Goal: Transaction & Acquisition: Purchase product/service

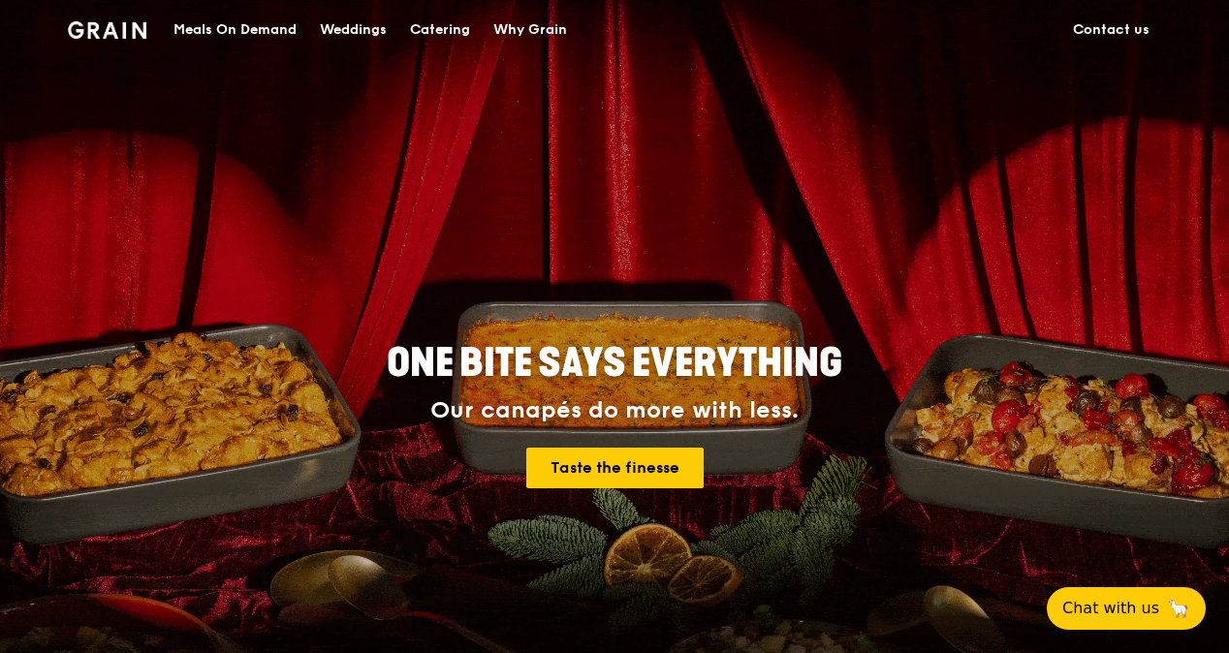
click at [217, 33] on div "Meals On Demand" at bounding box center [235, 30] width 123 height 58
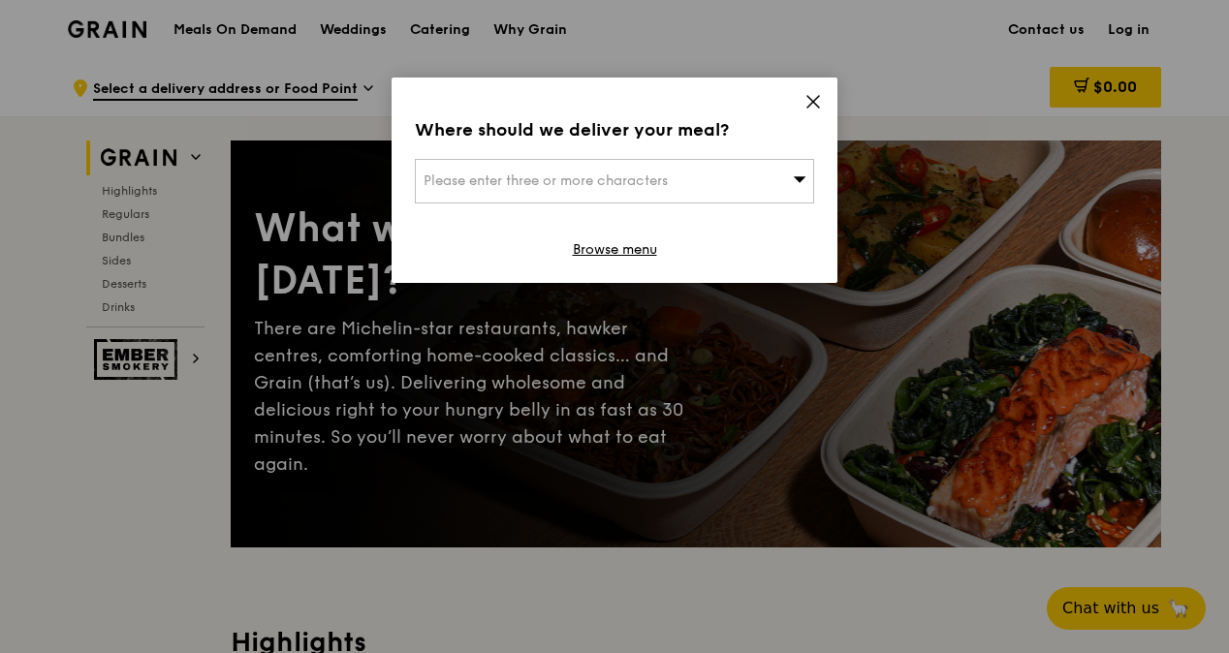
click at [751, 191] on div "Please enter three or more characters" at bounding box center [614, 181] width 399 height 45
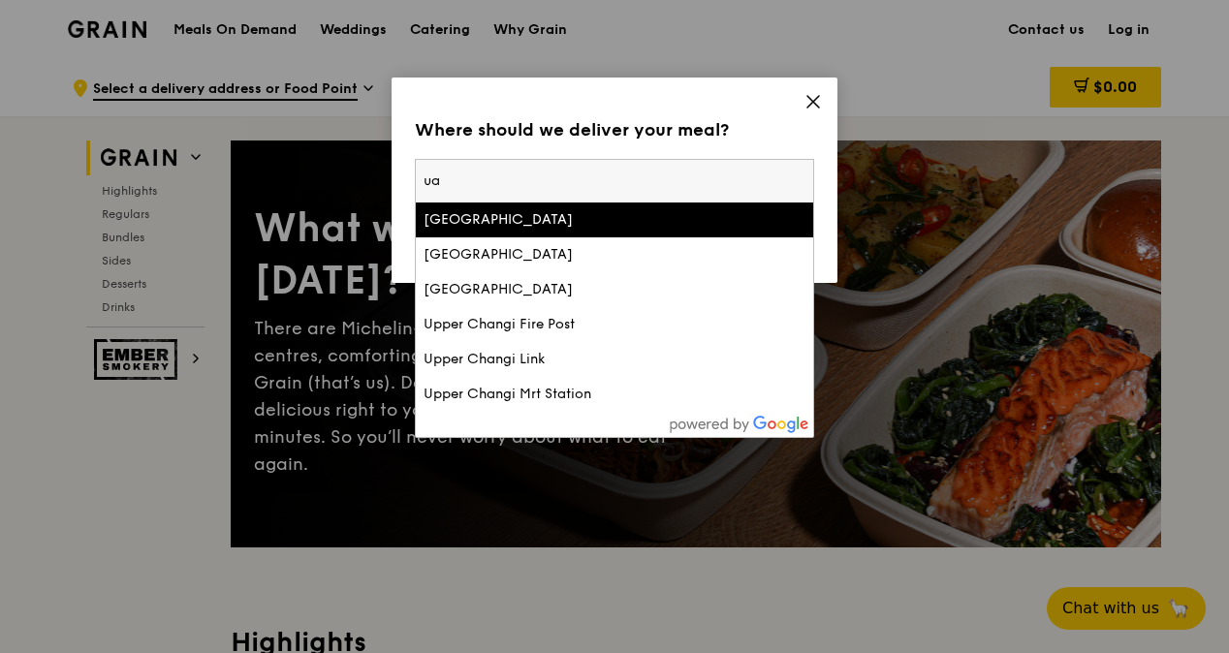
type input "u"
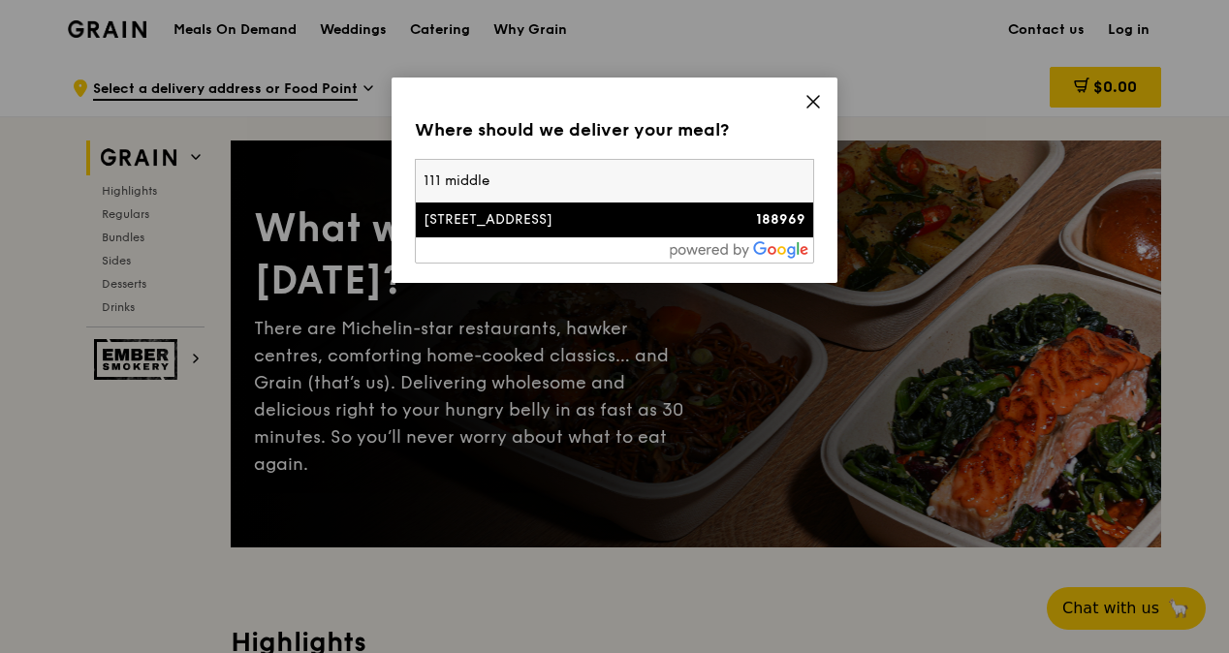
type input "111 middle"
click at [522, 212] on div "[STREET_ADDRESS]" at bounding box center [567, 219] width 287 height 19
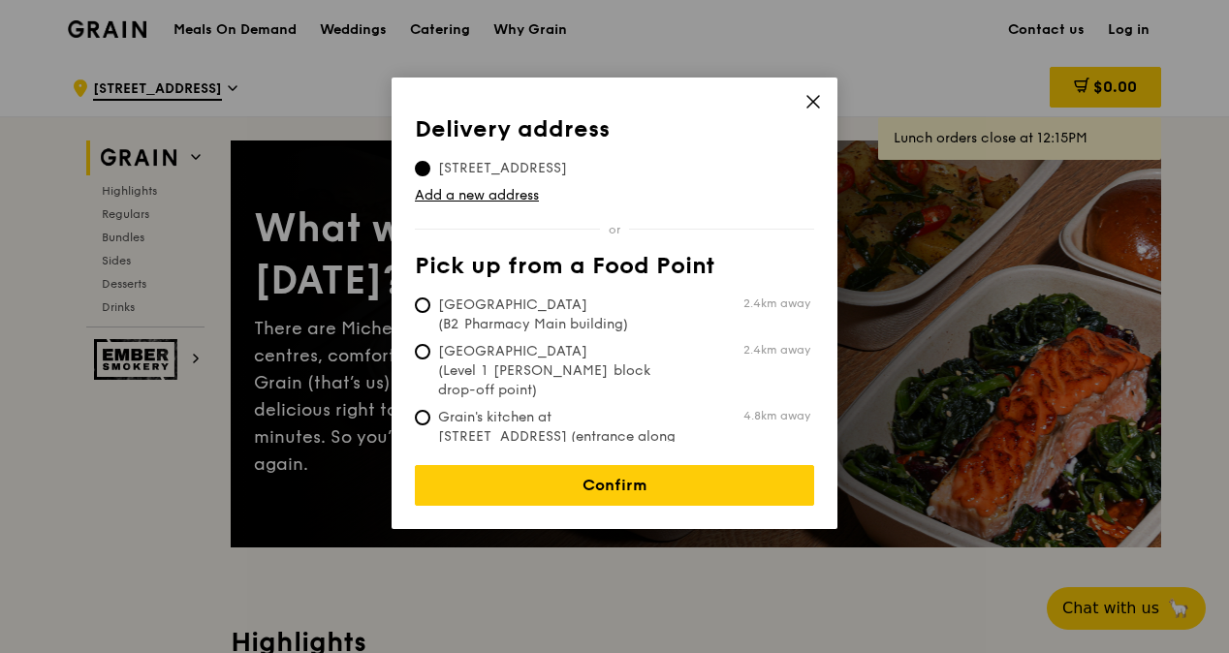
click at [813, 103] on icon at bounding box center [814, 102] width 12 height 12
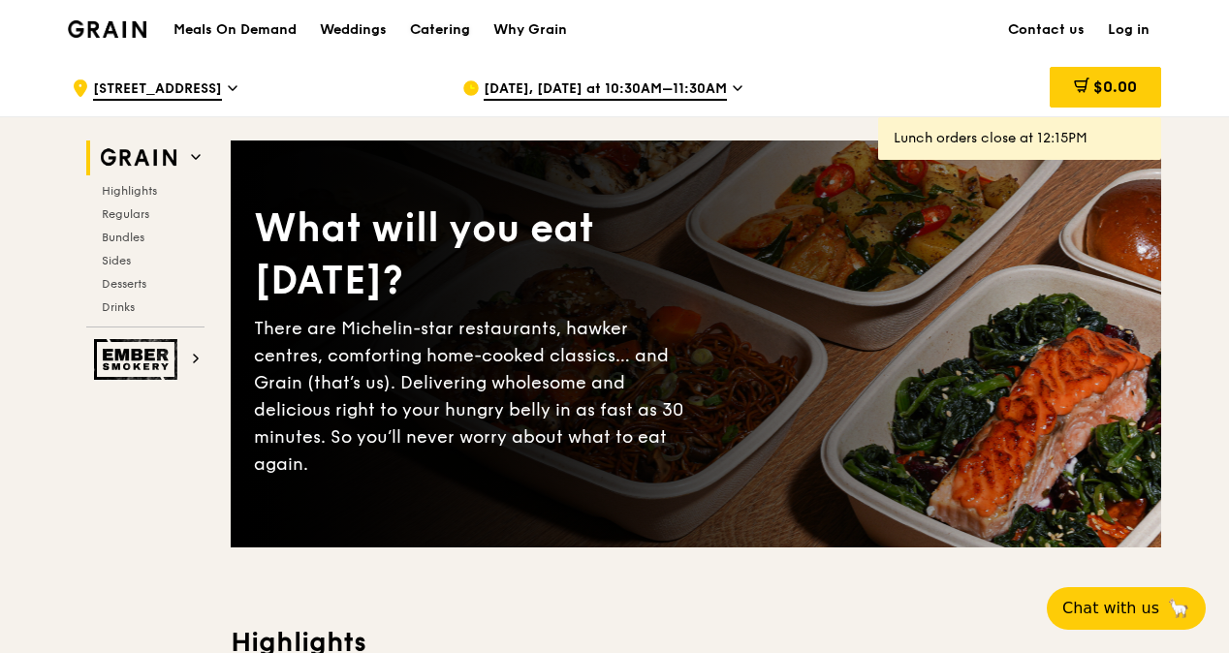
click at [416, 32] on div "Catering" at bounding box center [440, 30] width 60 height 58
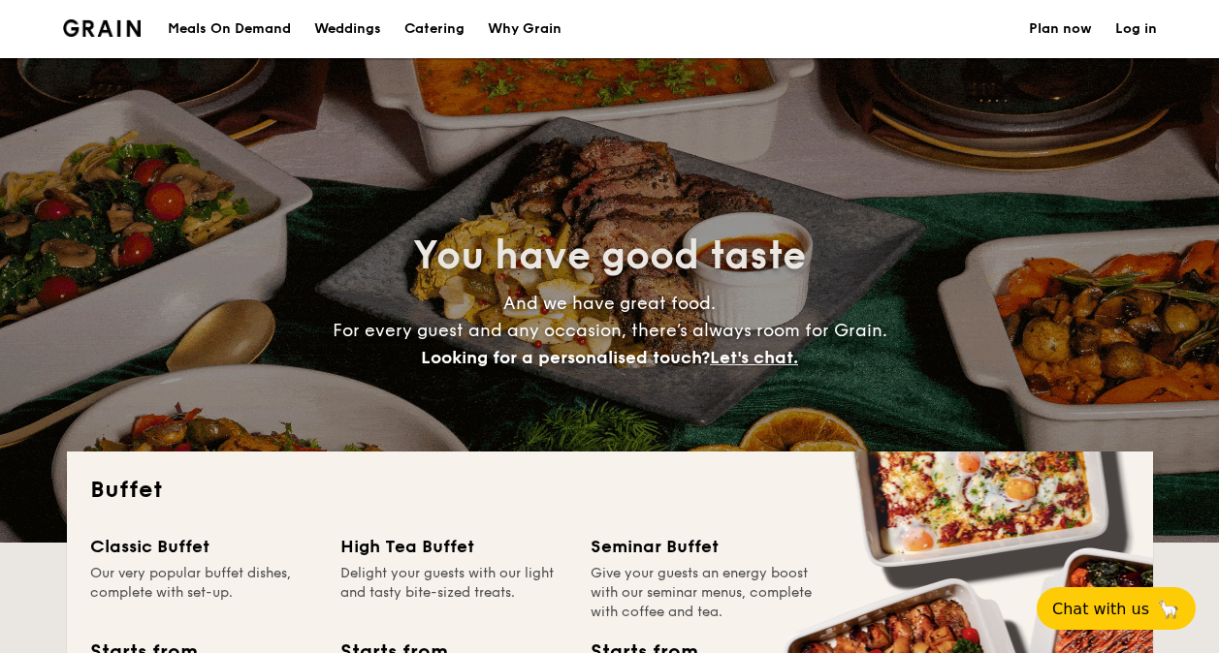
select select
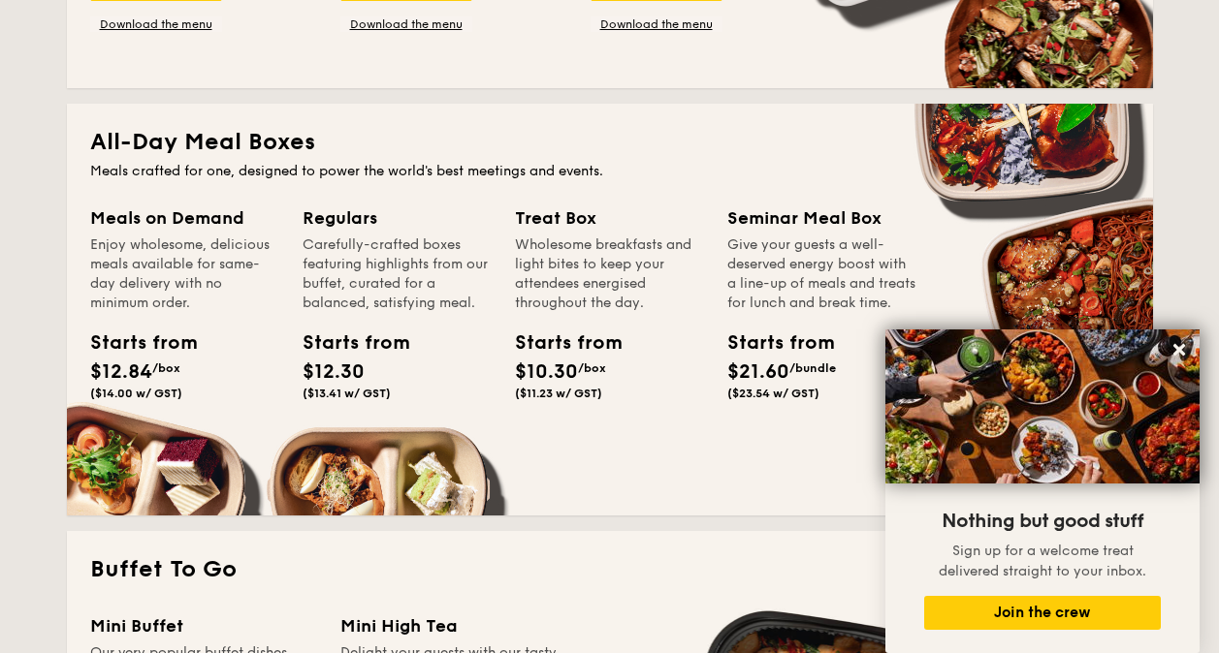
scroll to position [776, 0]
click at [158, 207] on div "Meals on Demand" at bounding box center [184, 218] width 189 height 27
drag, startPoint x: 191, startPoint y: 305, endPoint x: 132, endPoint y: 271, distance: 68.2
click at [132, 271] on div "Enjoy wholesome, delicious meals available for same-day delivery with no minimu…" at bounding box center [184, 275] width 189 height 78
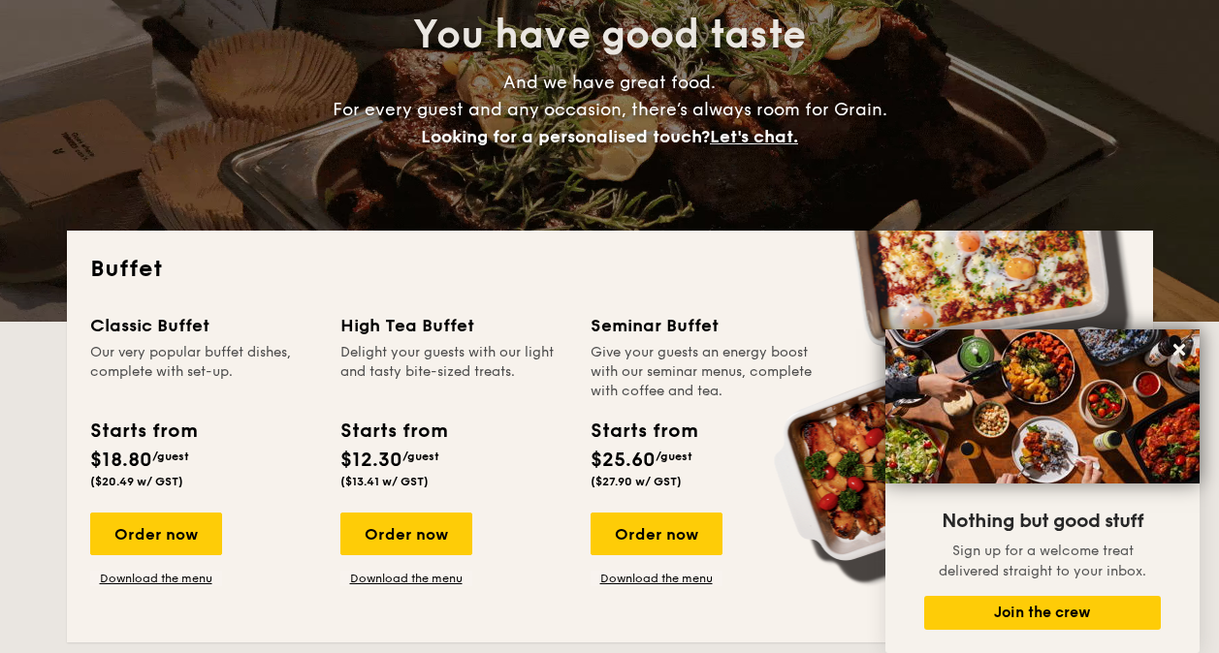
scroll to position [0, 0]
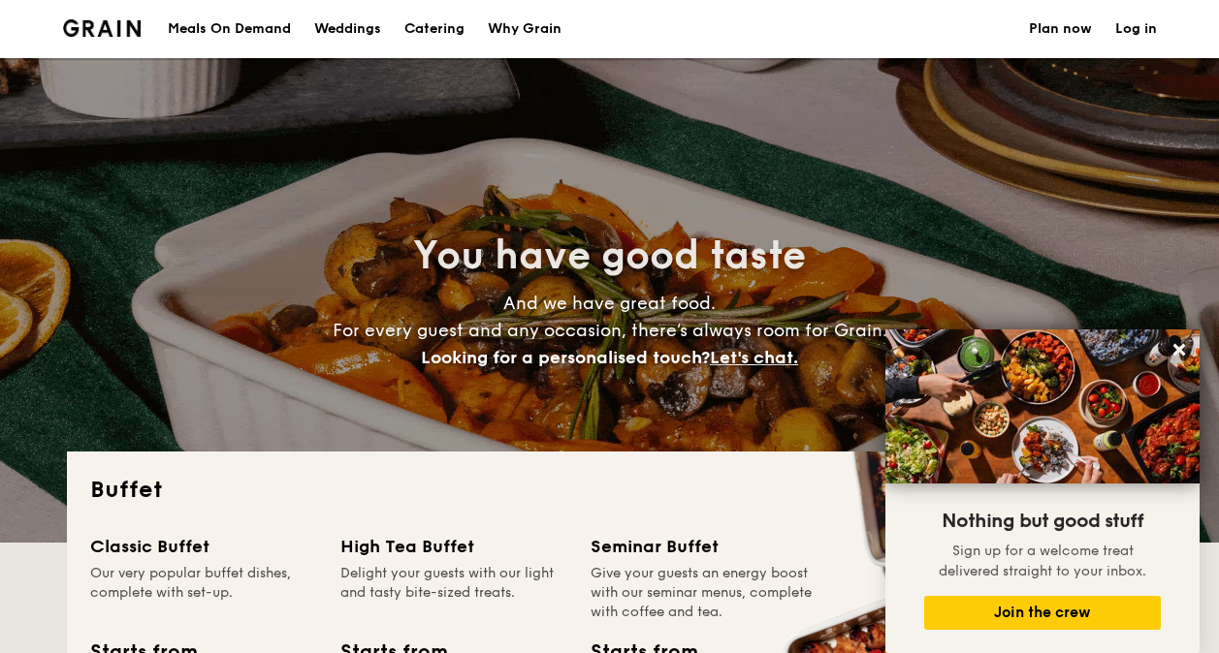
click at [209, 28] on div "Meals On Demand" at bounding box center [229, 29] width 123 height 58
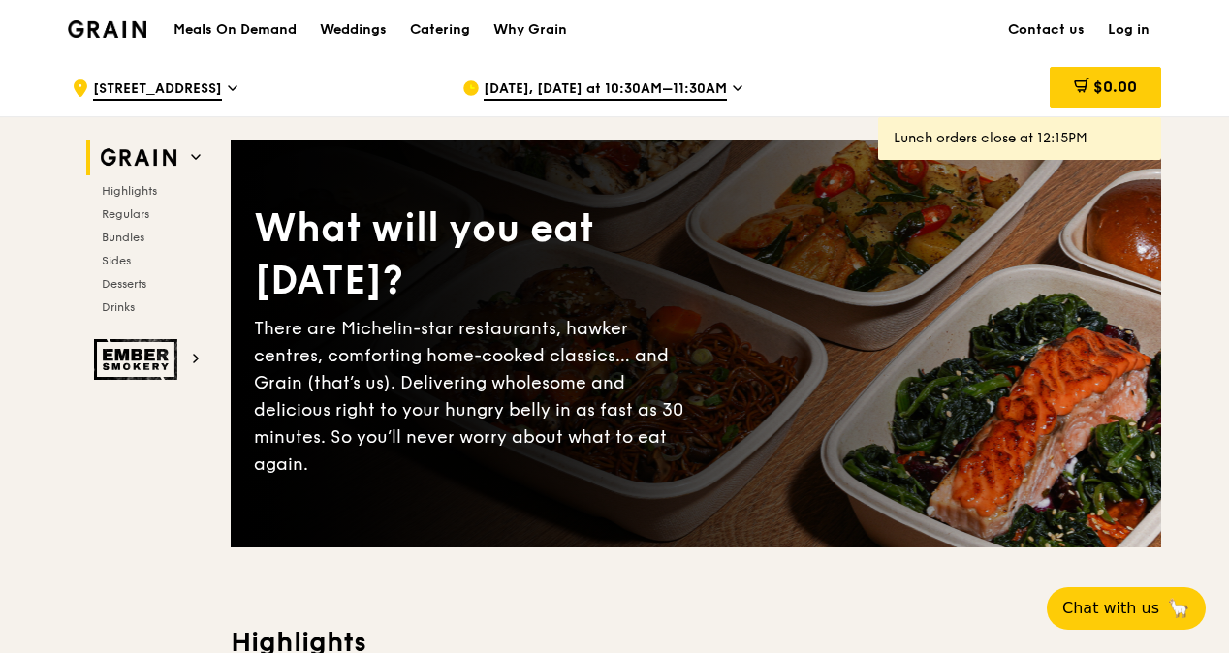
click at [576, 91] on span "[DATE], [DATE] at 10:30AM–11:30AM" at bounding box center [605, 89] width 243 height 21
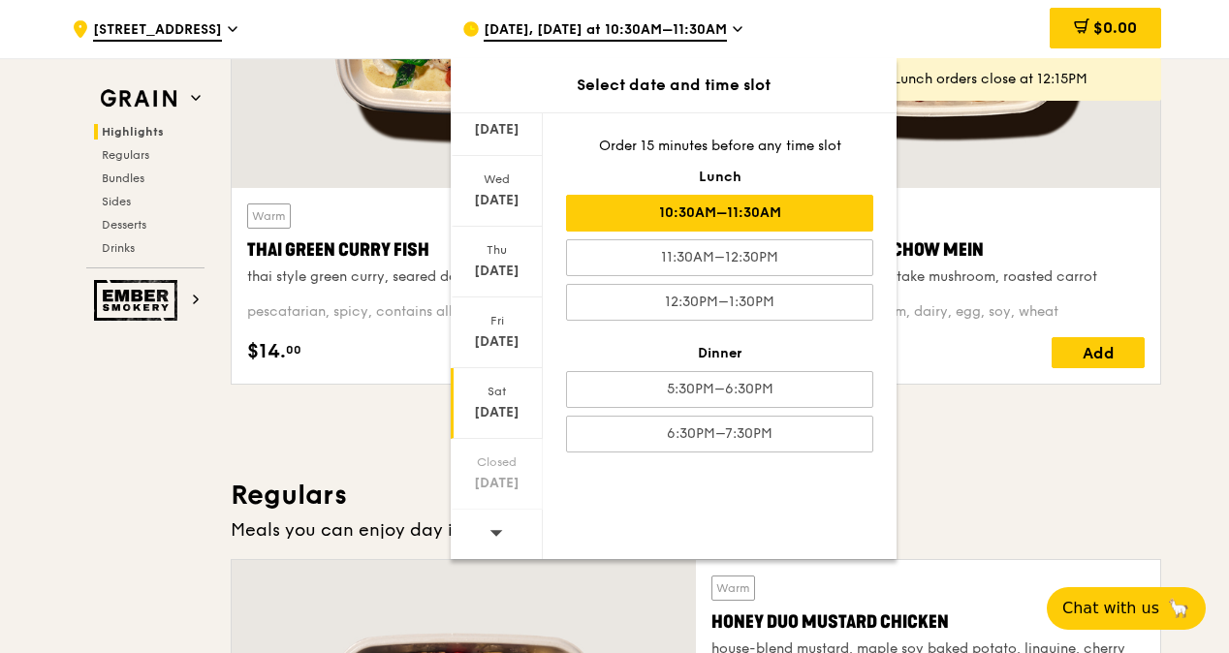
scroll to position [969, 0]
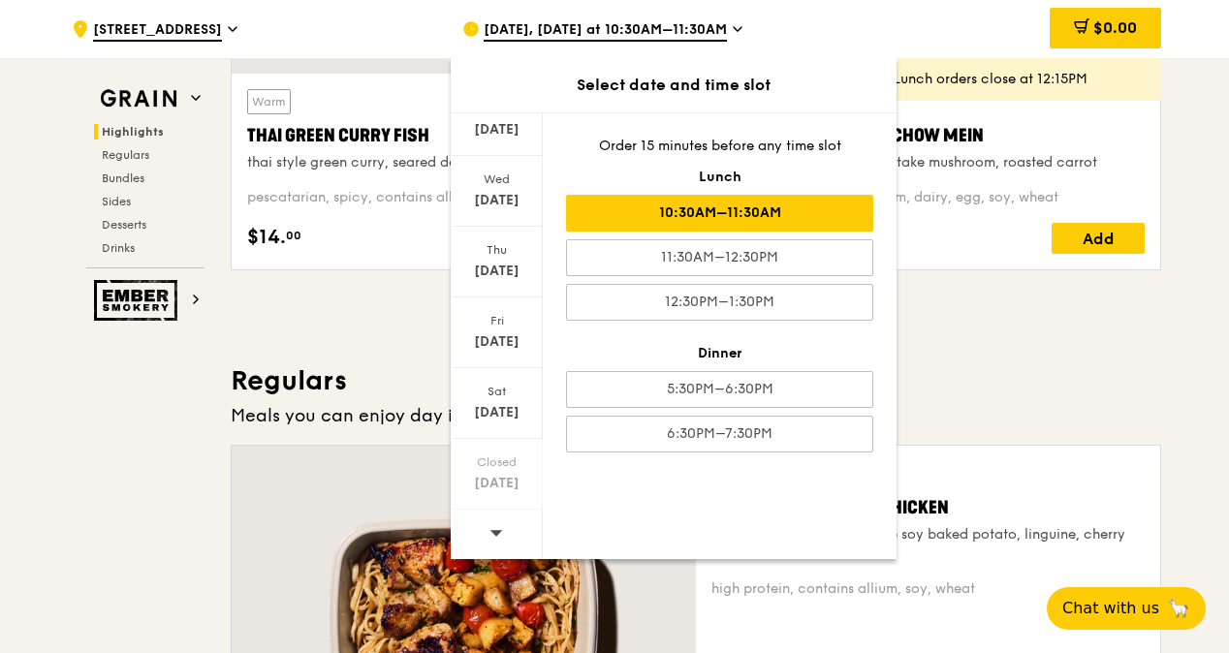
click at [490, 542] on span at bounding box center [497, 533] width 14 height 46
click at [513, 258] on div "Thu Oct 23" at bounding box center [497, 262] width 92 height 71
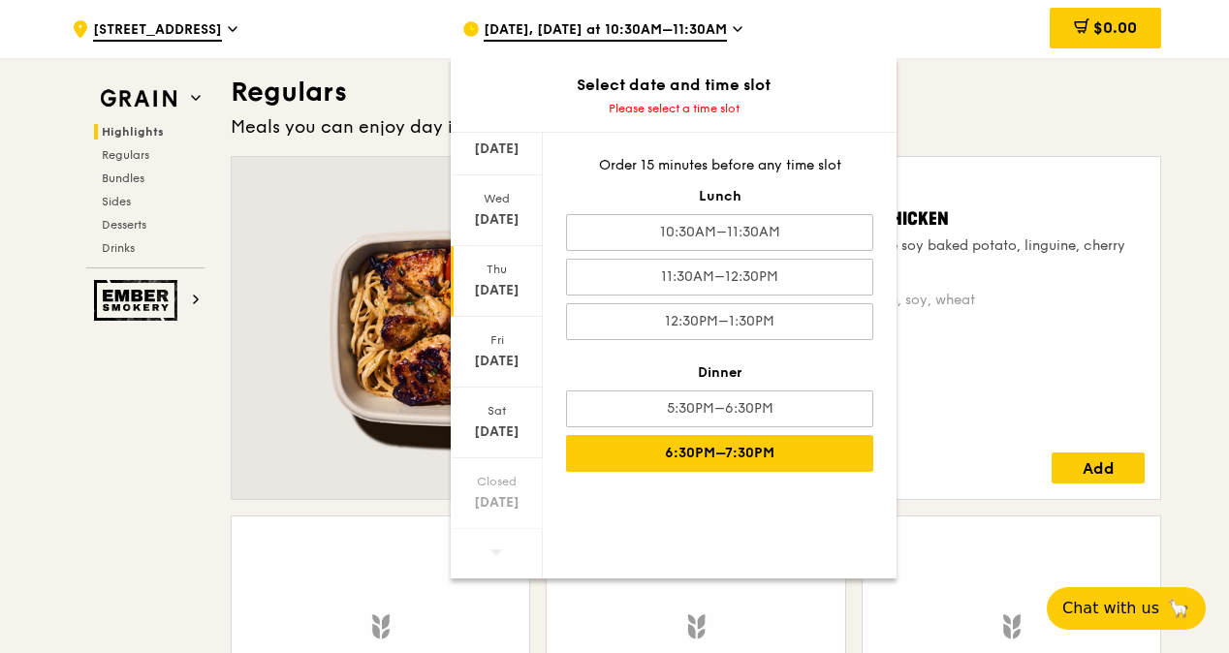
scroll to position [1260, 0]
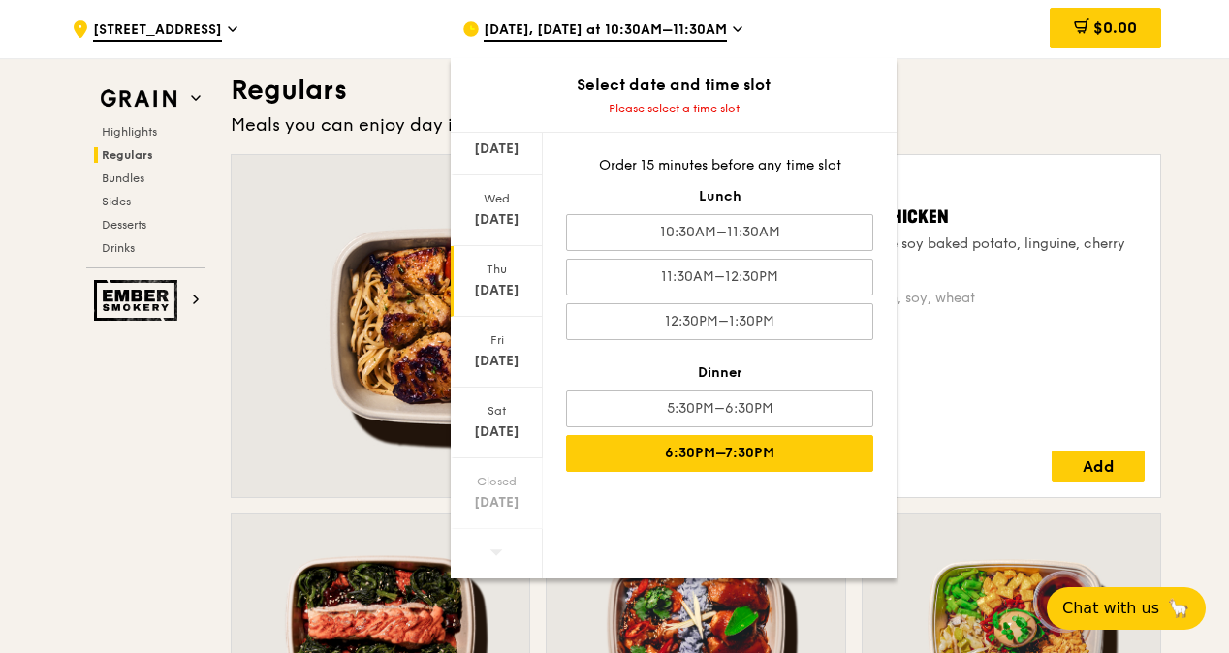
click at [776, 454] on div "6:30PM–7:30PM" at bounding box center [719, 453] width 307 height 37
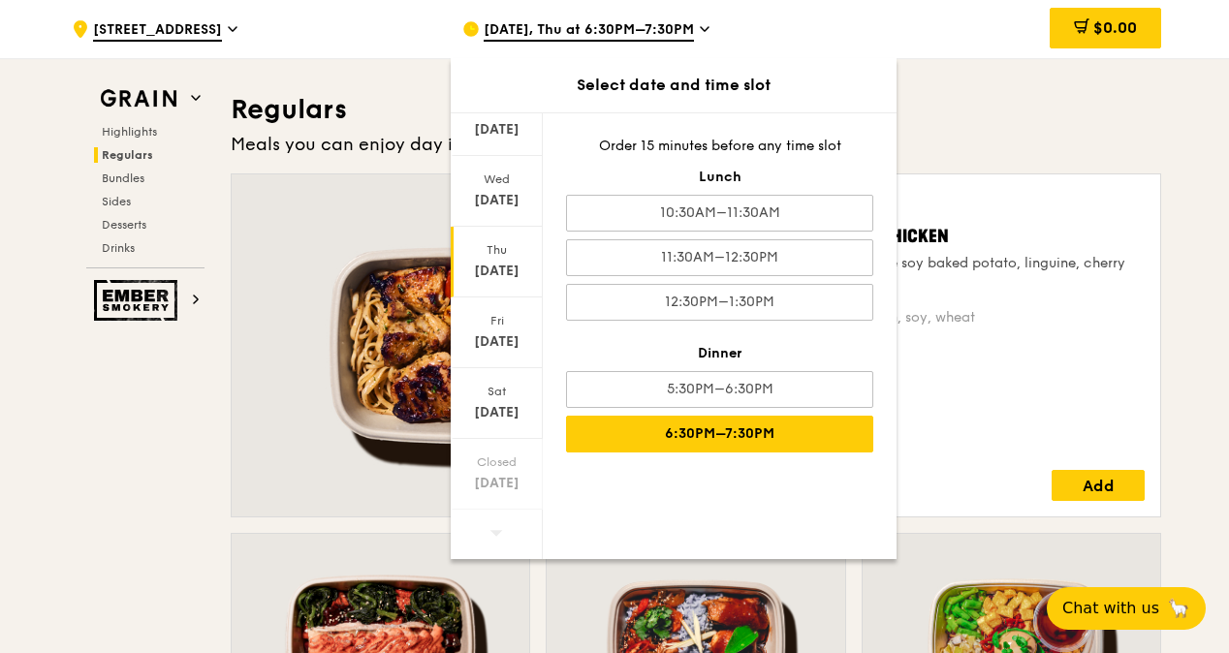
scroll to position [1280, 0]
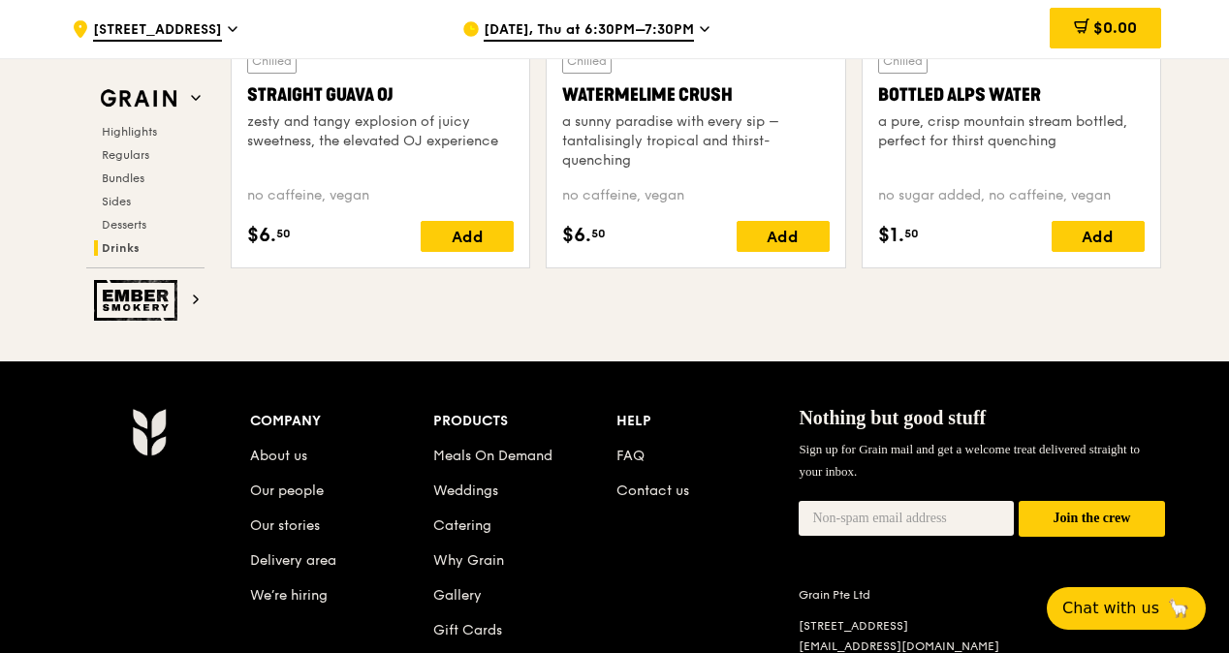
scroll to position [7966, 0]
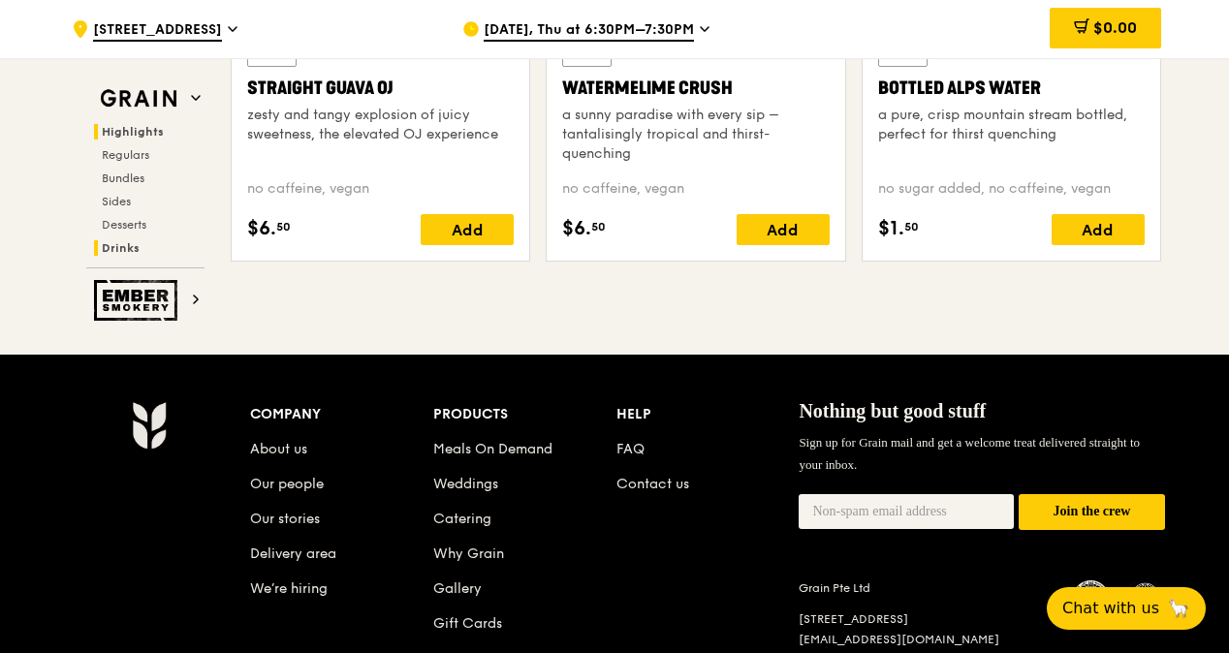
click at [112, 131] on span "Highlights" at bounding box center [133, 132] width 62 height 14
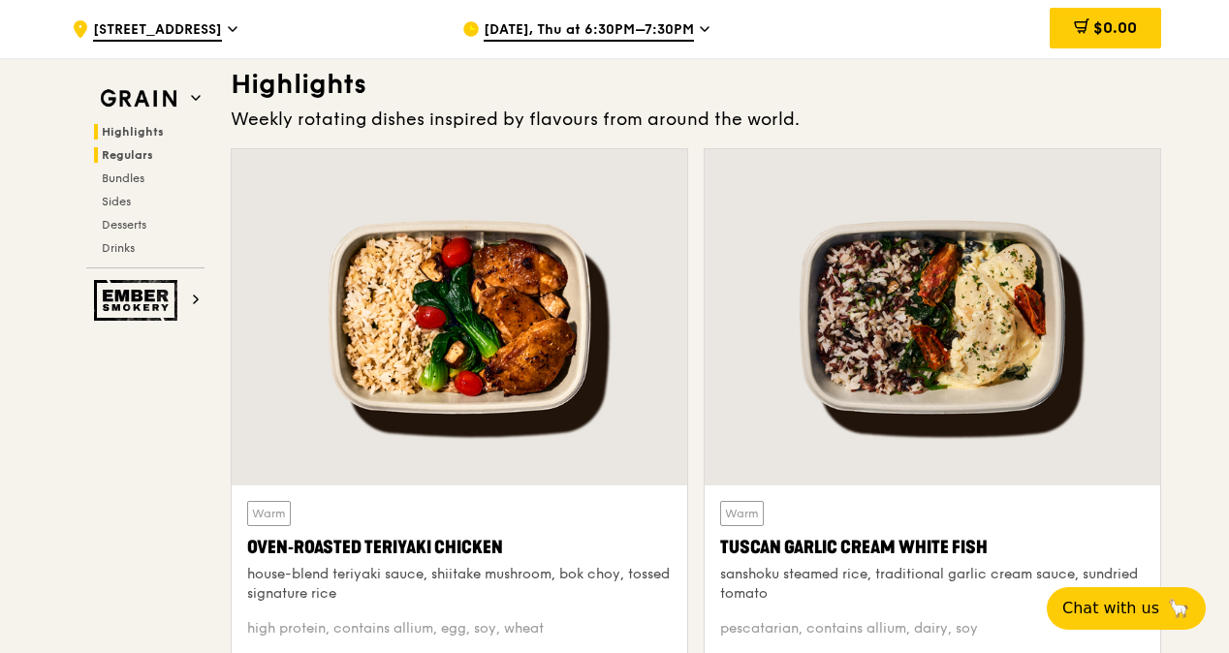
scroll to position [547, 0]
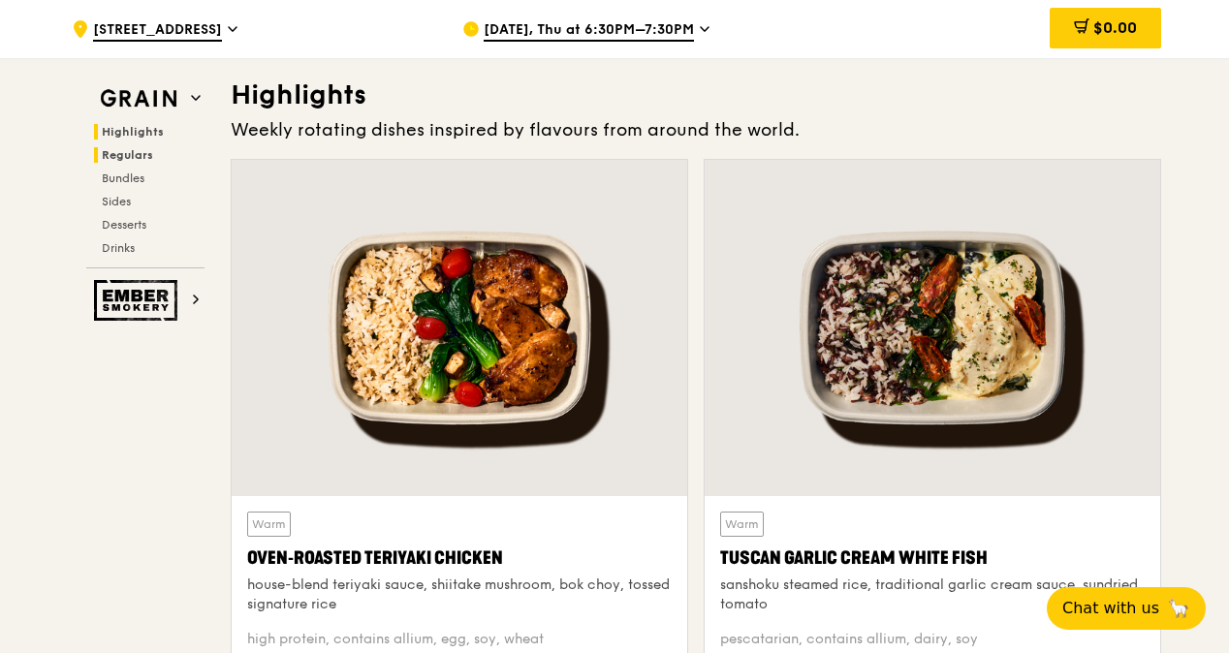
click at [145, 160] on span "Regulars" at bounding box center [127, 155] width 51 height 14
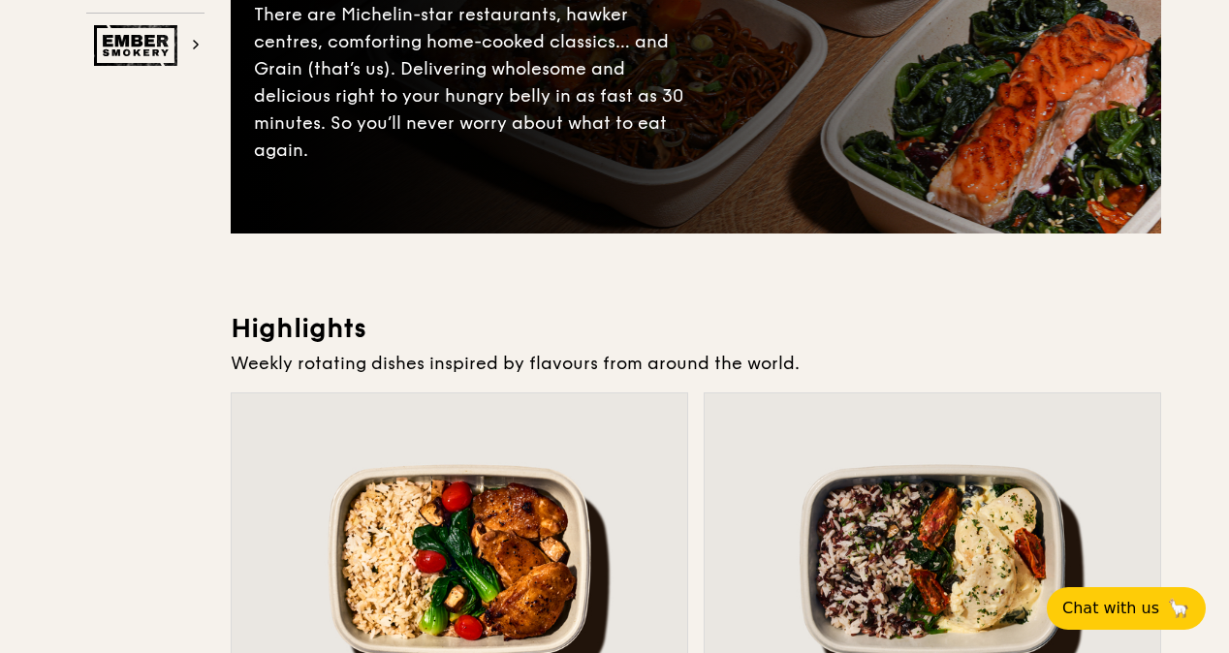
scroll to position [0, 0]
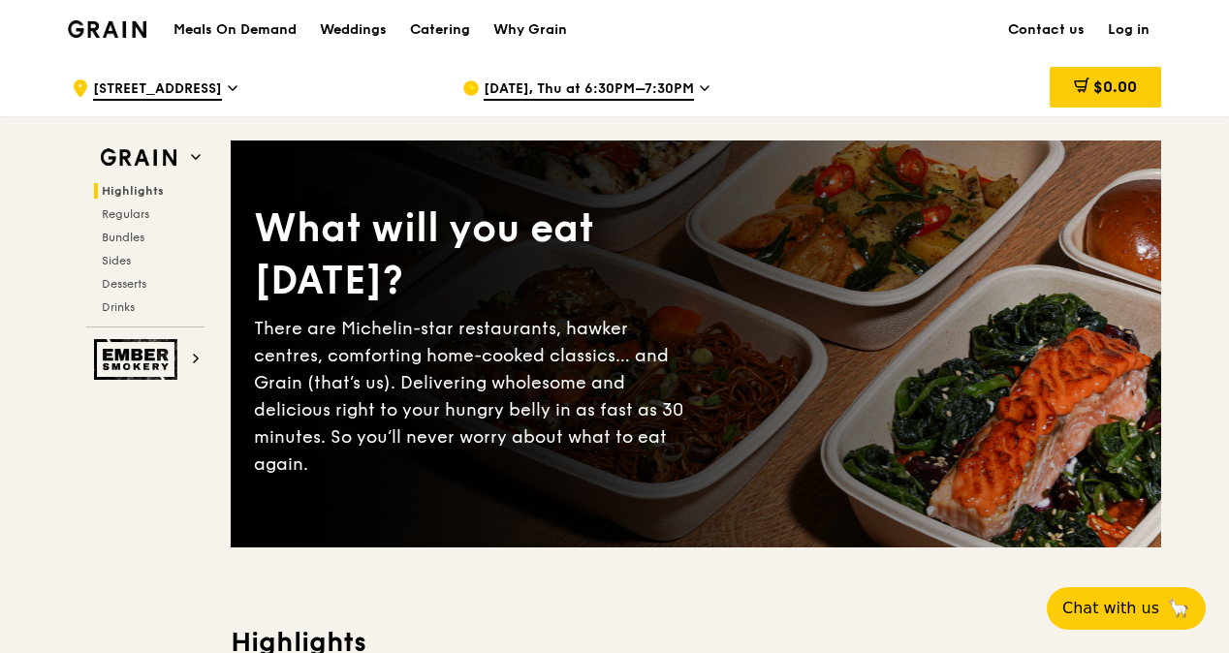
click at [120, 19] on div "Grain logo" at bounding box center [107, 28] width 79 height 58
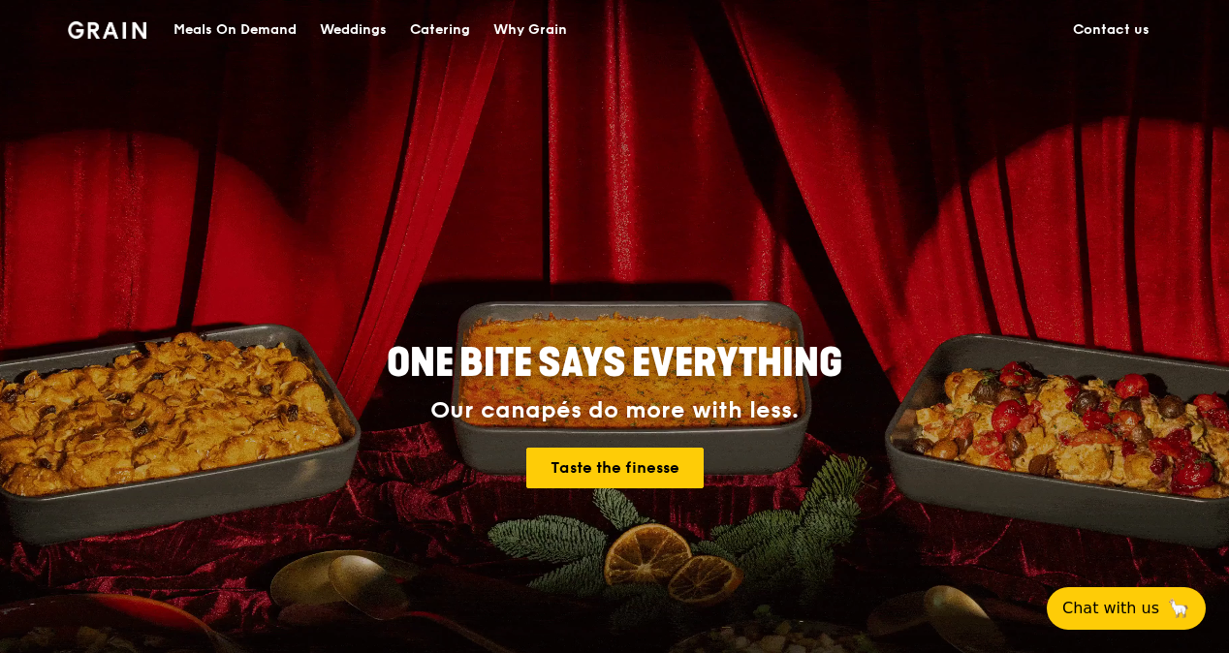
click at [247, 30] on div "Meals On Demand" at bounding box center [235, 30] width 123 height 58
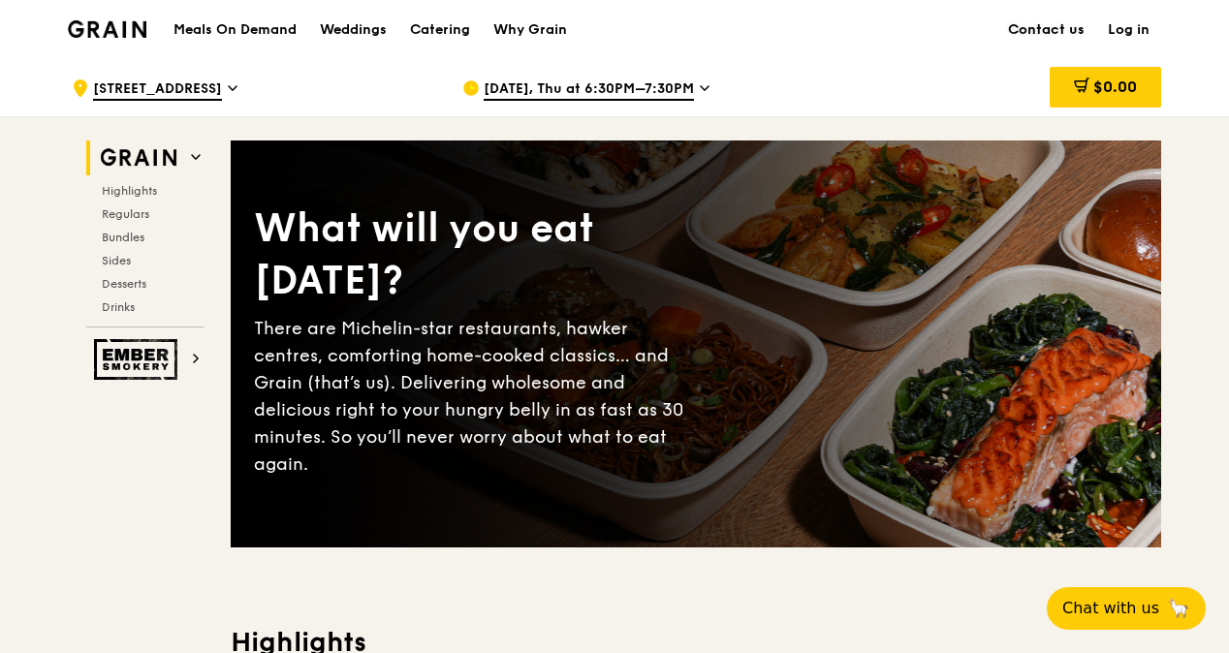
click at [1077, 28] on link "Contact us" at bounding box center [1047, 30] width 100 height 58
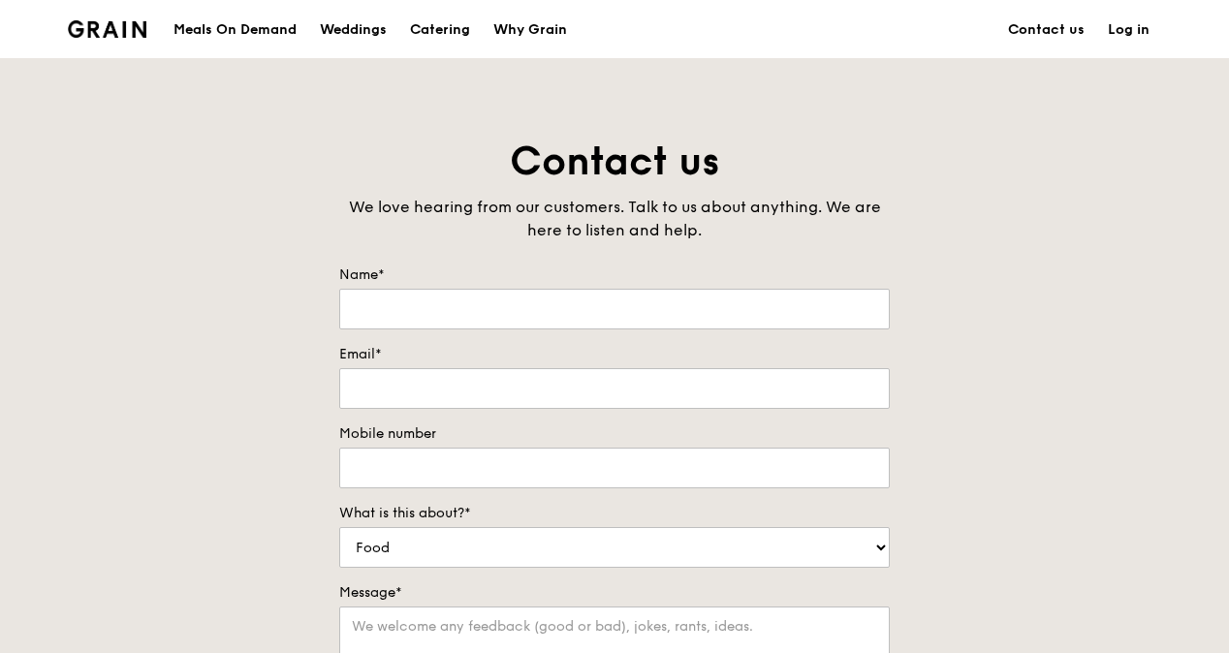
click at [84, 40] on div "Grain logo" at bounding box center [107, 28] width 79 height 58
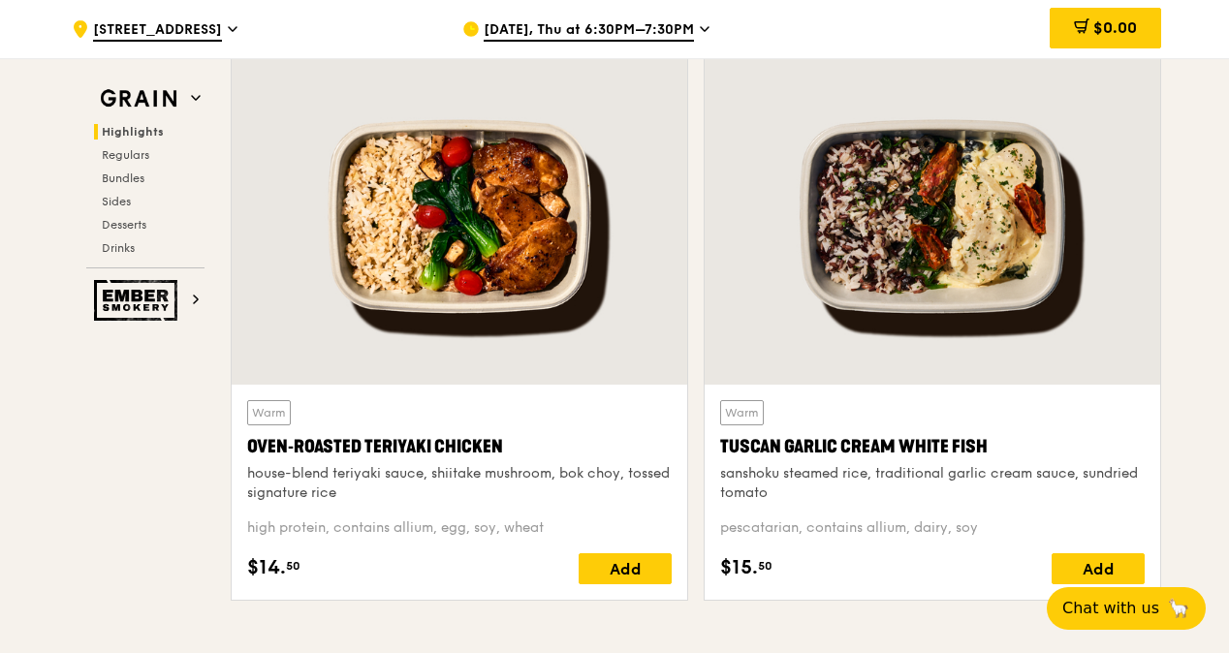
scroll to position [679, 0]
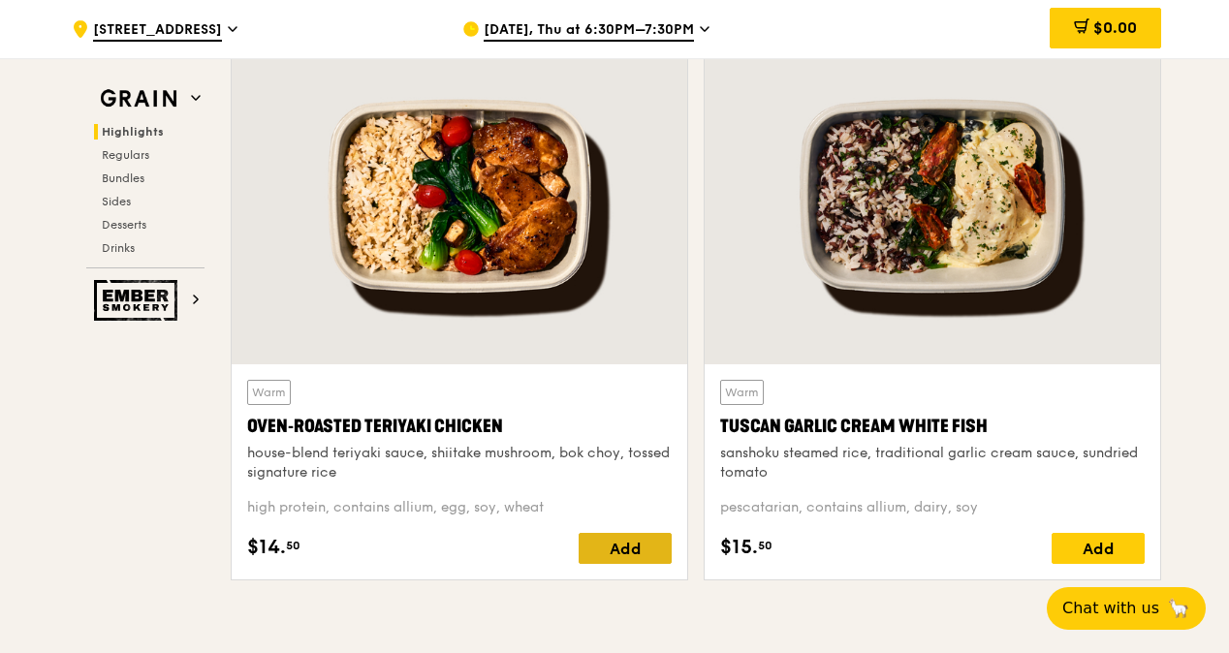
click at [626, 534] on div "Add" at bounding box center [625, 548] width 93 height 31
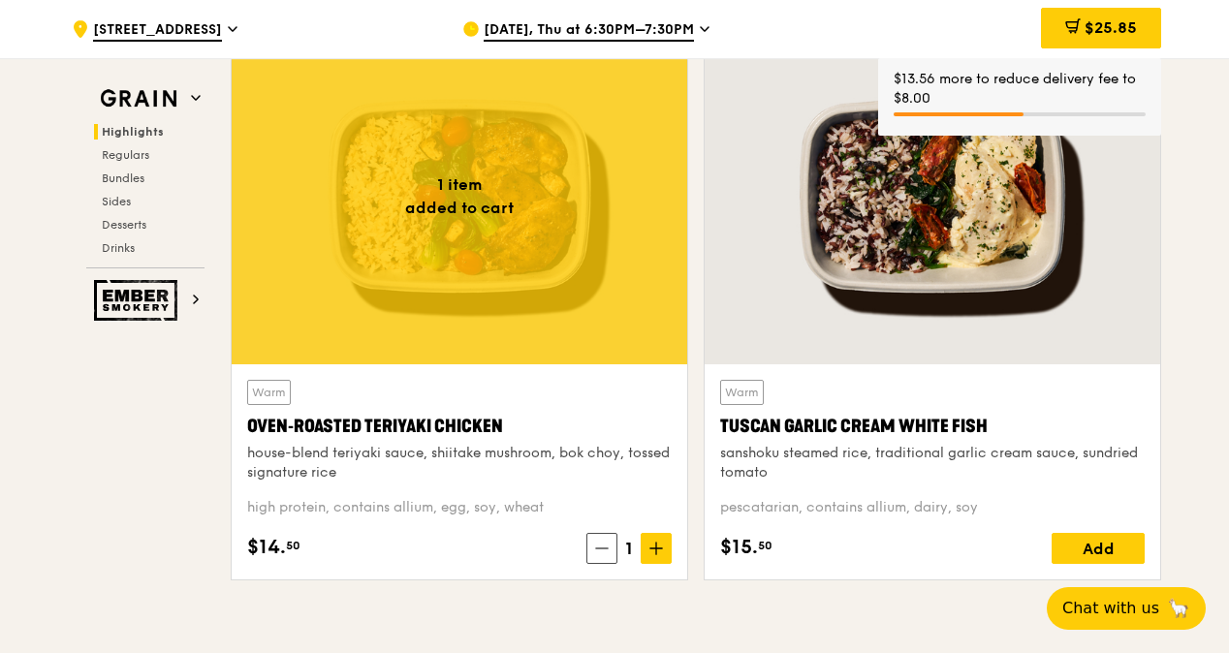
click at [640, 549] on span "1" at bounding box center [629, 548] width 23 height 27
click at [657, 553] on icon at bounding box center [656, 549] width 14 height 14
click at [592, 554] on icon at bounding box center [599, 549] width 14 height 14
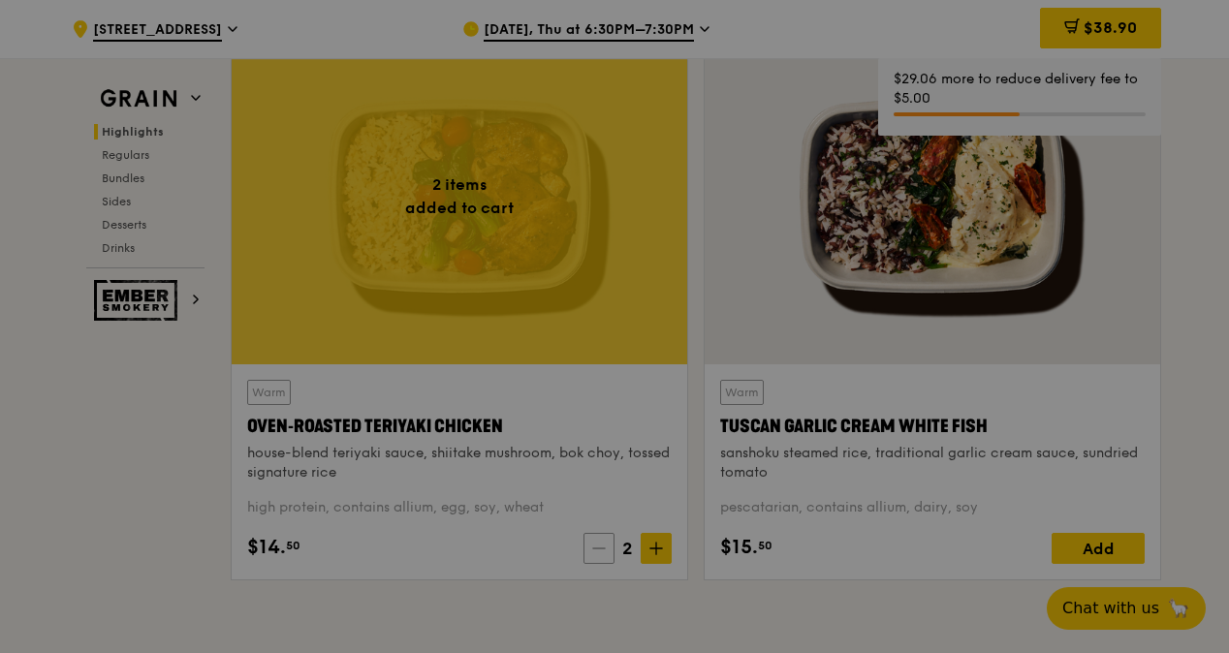
type input "2"
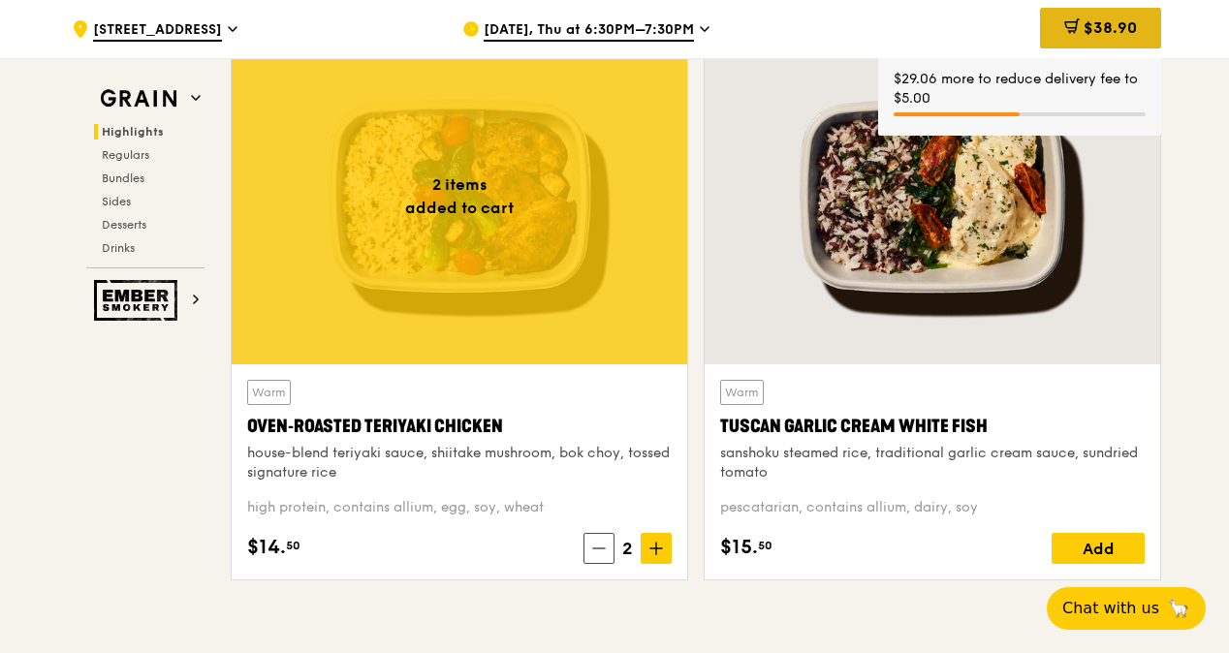
click at [1111, 32] on span "$38.90" at bounding box center [1110, 27] width 53 height 18
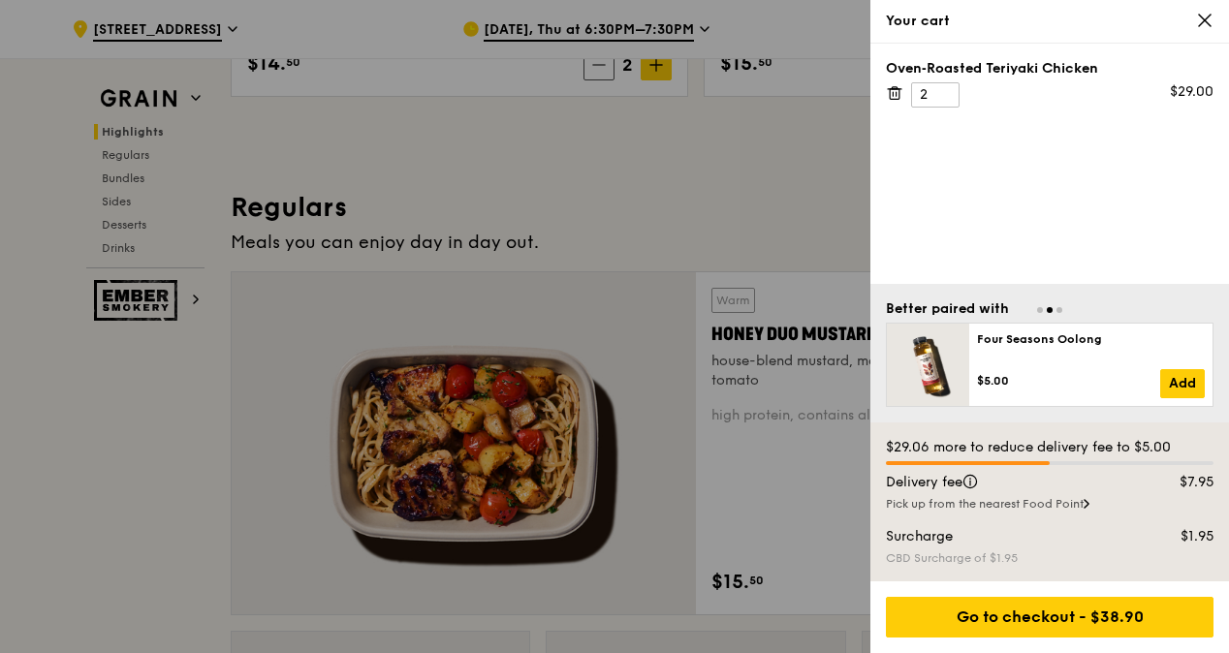
scroll to position [1163, 0]
